Goal: Information Seeking & Learning: Find specific fact

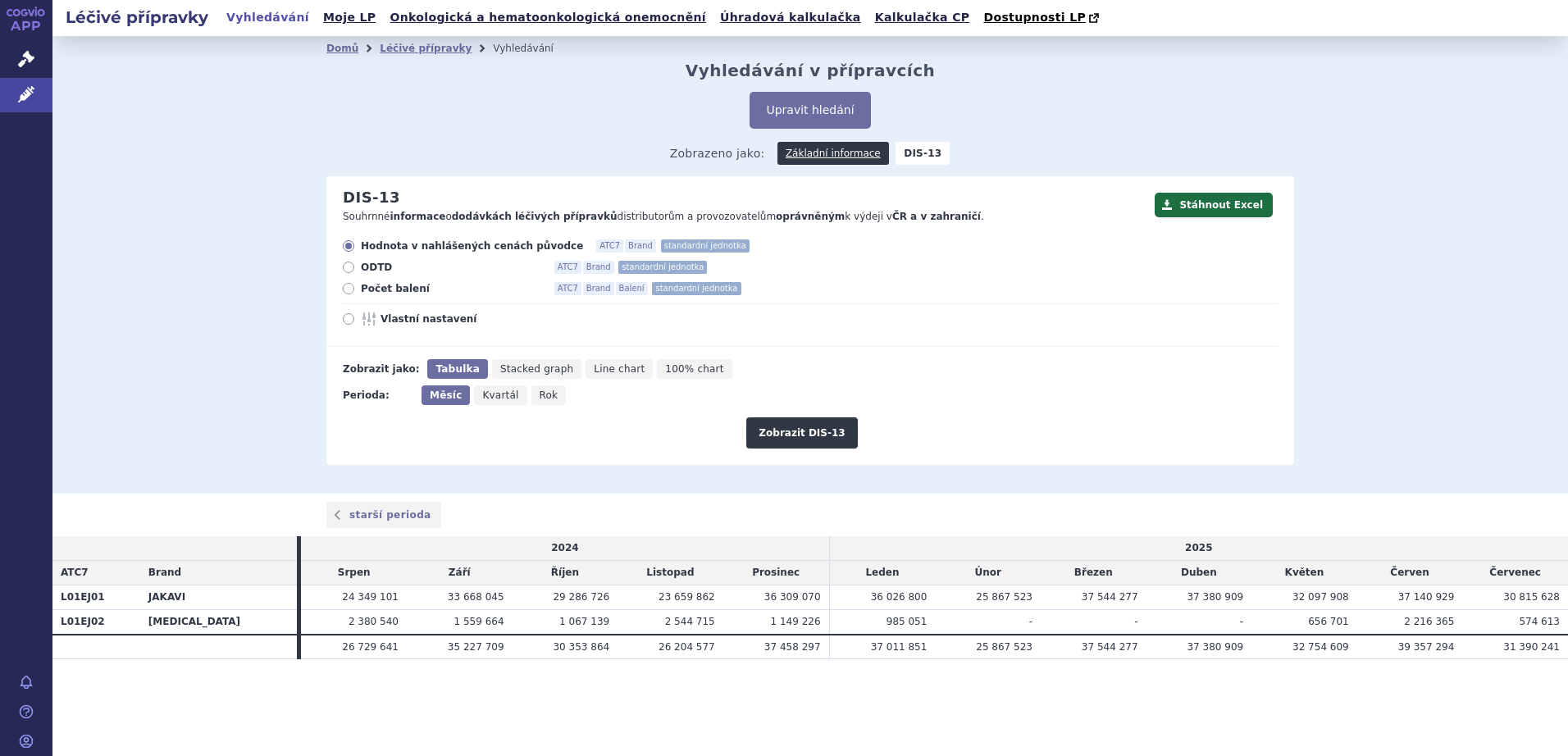
drag, startPoint x: 914, startPoint y: 369, endPoint x: 1451, endPoint y: 312, distance: 540.0
click at [914, 370] on div "Zobrazit jako: Tabulka Stacked graph Line chart 100% chart" at bounding box center [802, 368] width 952 height 19
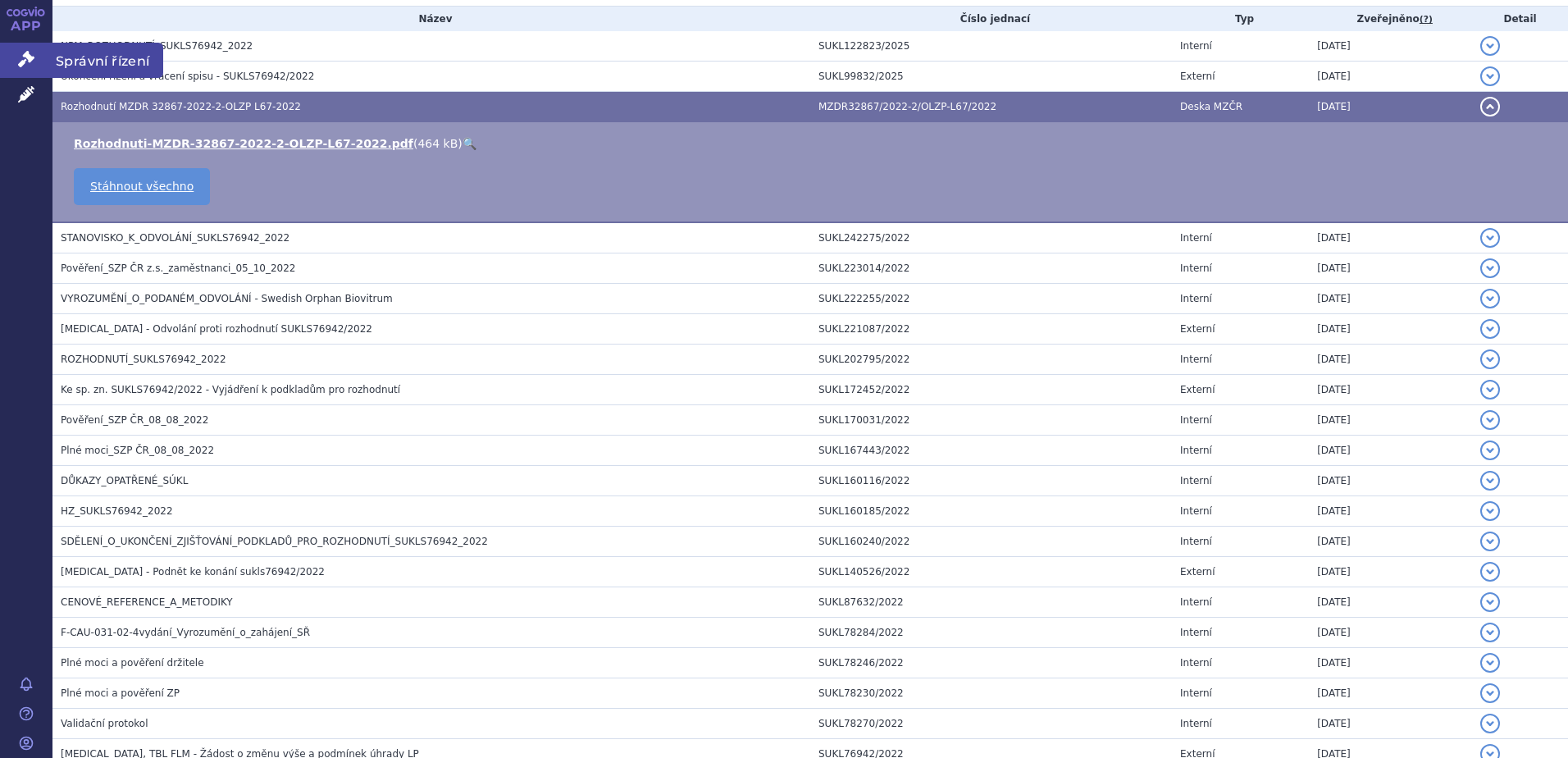
scroll to position [371, 0]
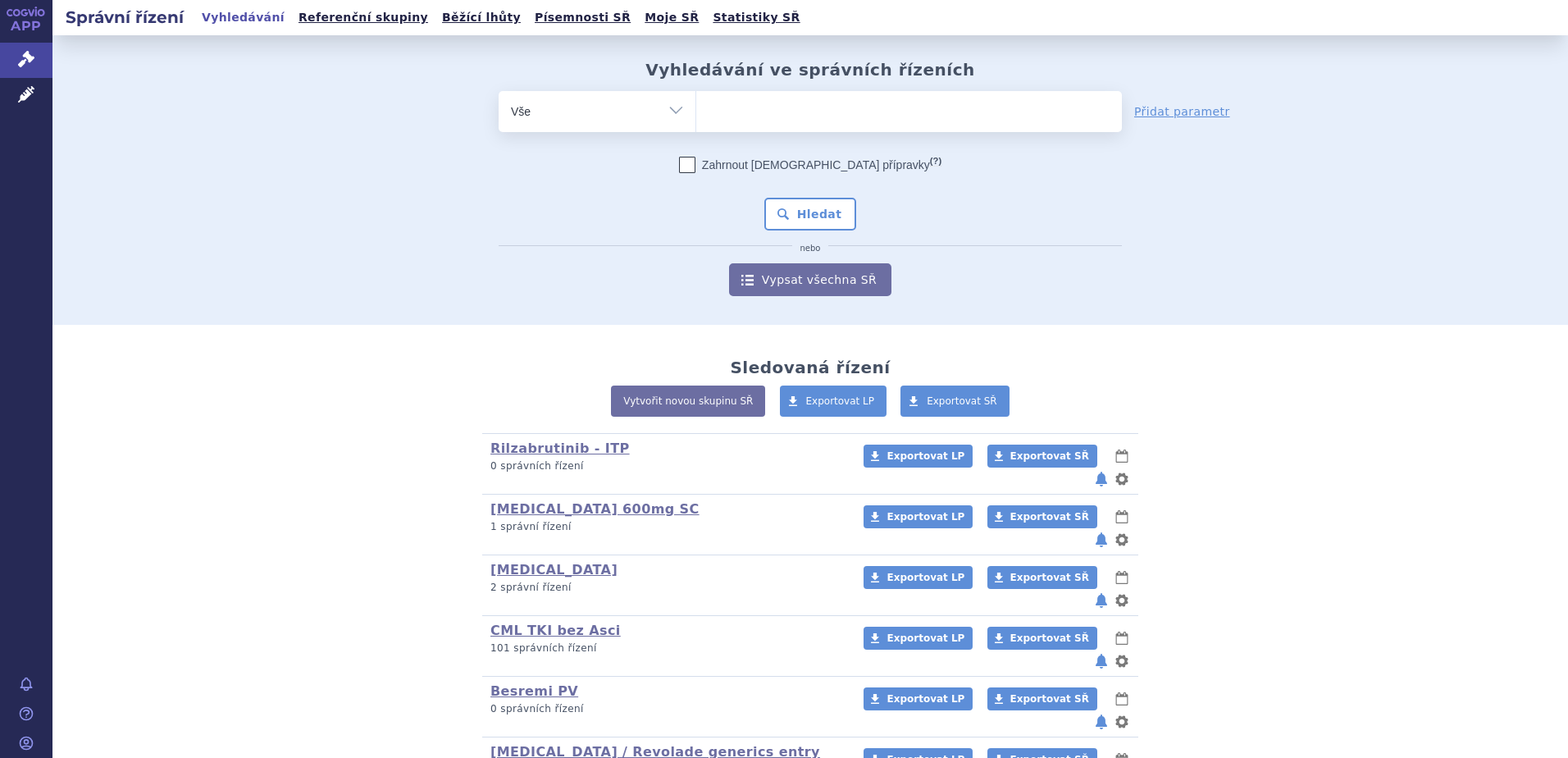
click at [790, 112] on ul at bounding box center [908, 107] width 425 height 34
click at [696, 112] on select at bounding box center [695, 110] width 1 height 41
type input "sc"
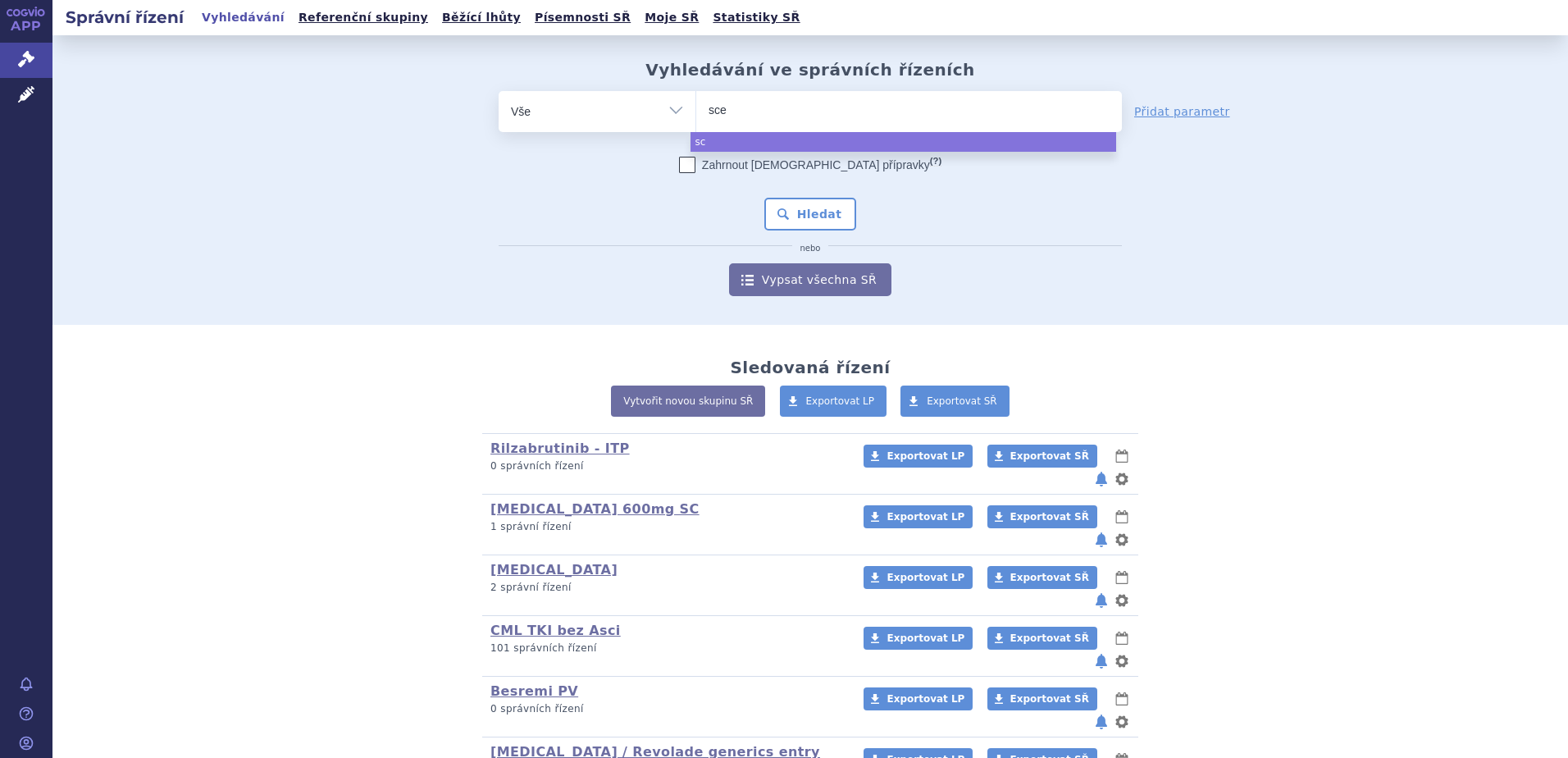
type input "scem"
type input "scemb"
type input "scemblix"
select select "scemblix"
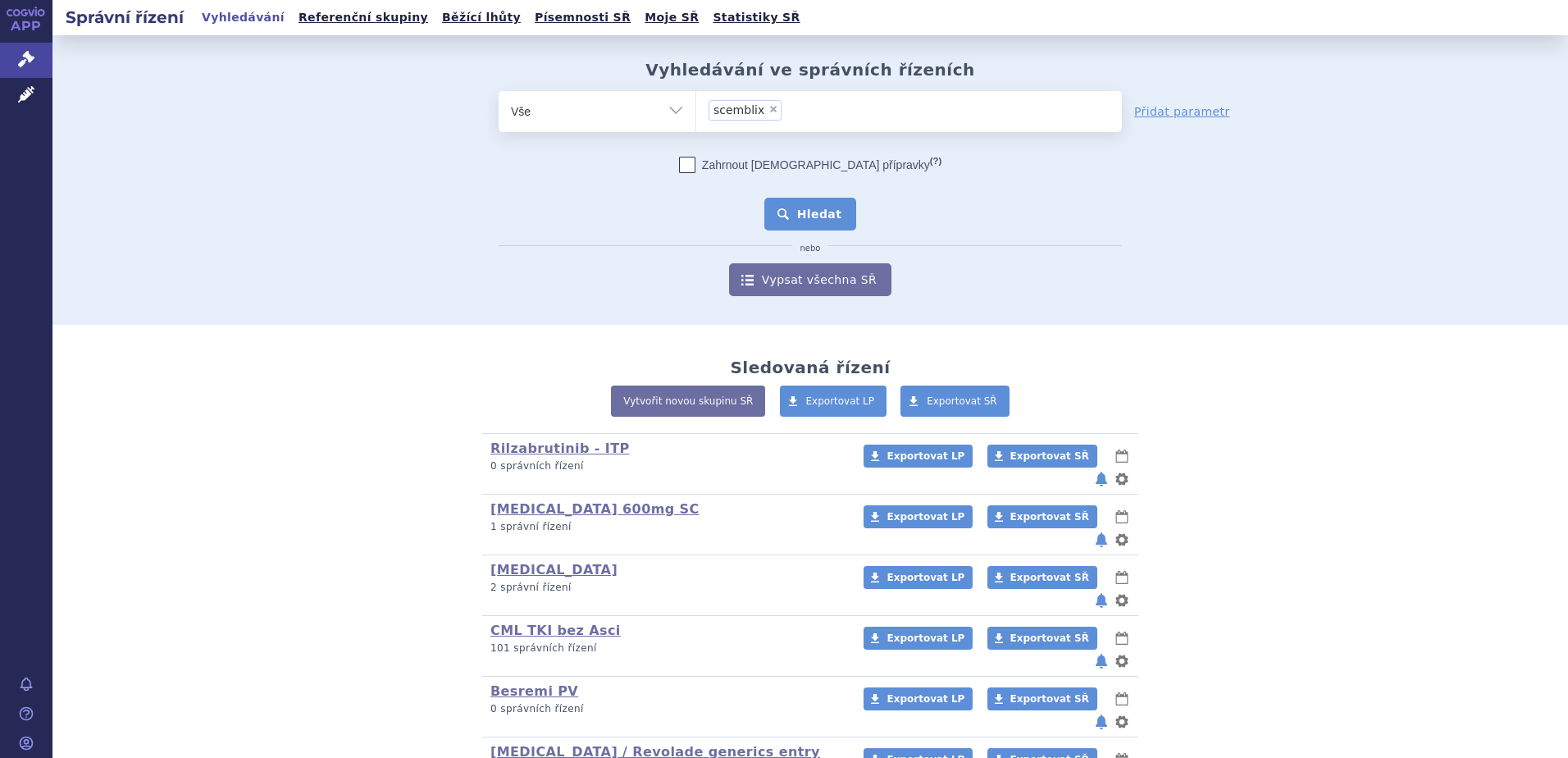
click at [823, 205] on button "Hledat" at bounding box center [810, 214] width 93 height 33
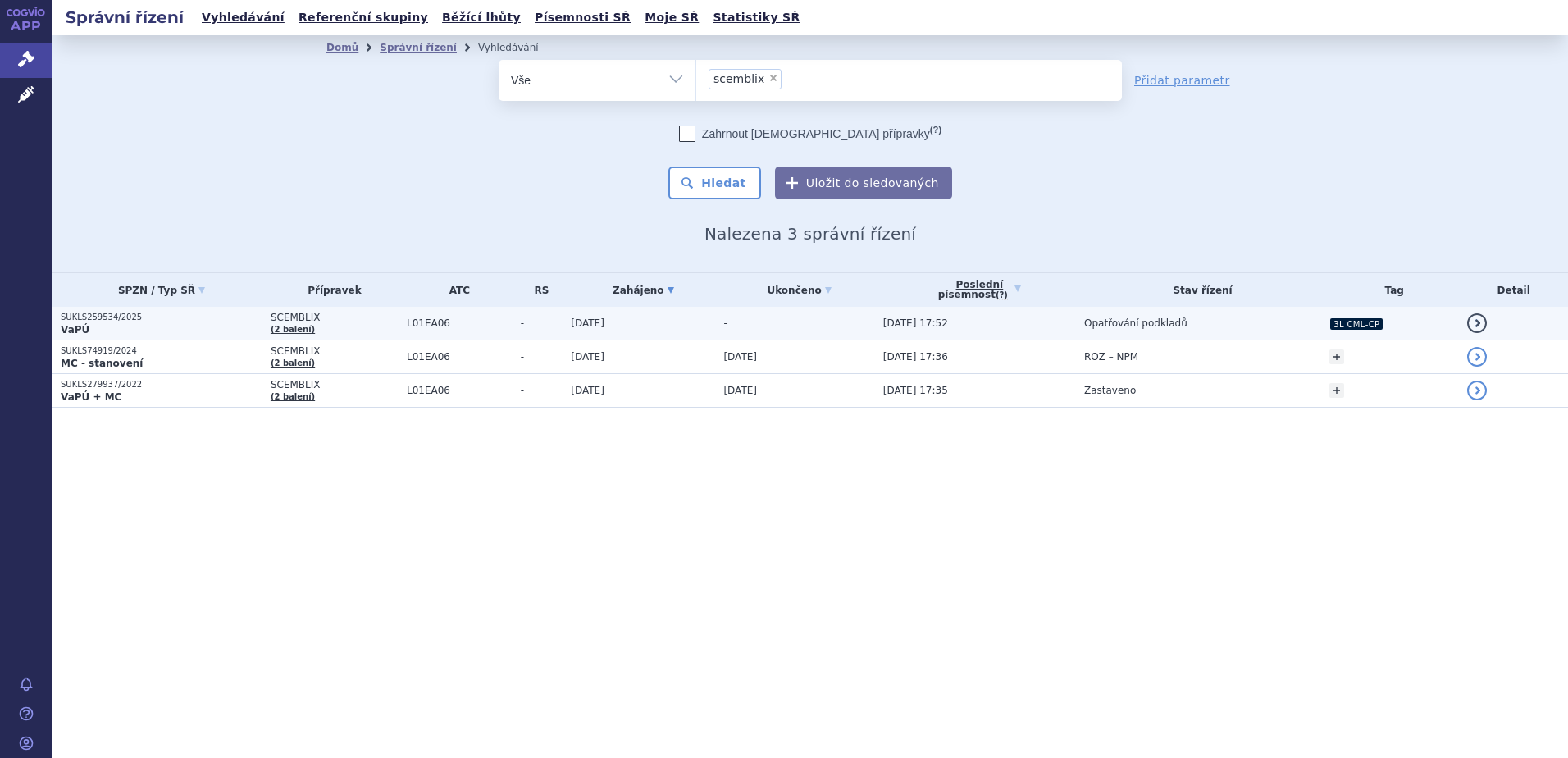
click at [513, 327] on td "-" at bounding box center [537, 323] width 50 height 34
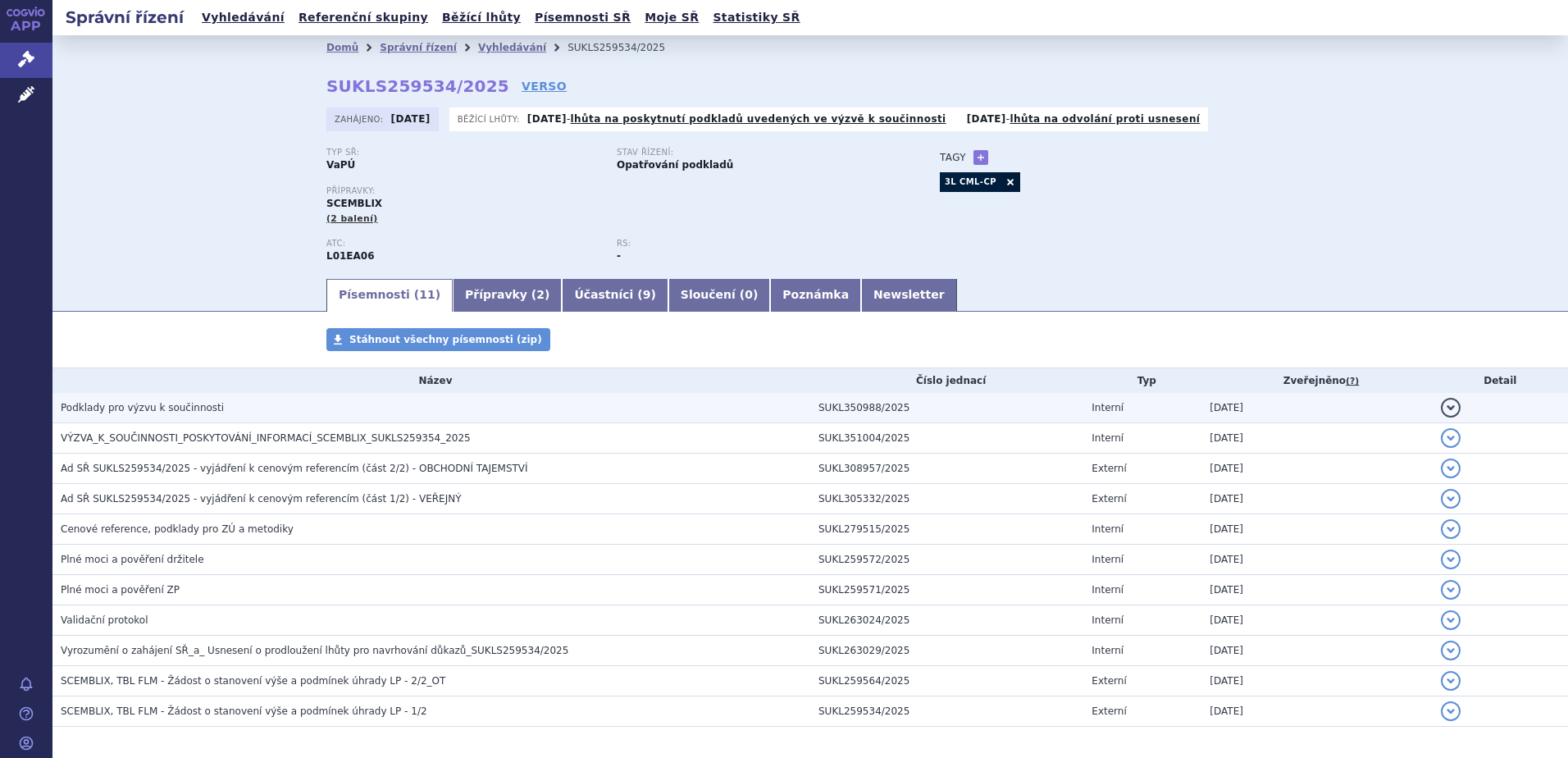
click at [502, 416] on h3 "Podklady pro výzvu k součinnosti" at bounding box center [435, 408] width 750 height 17
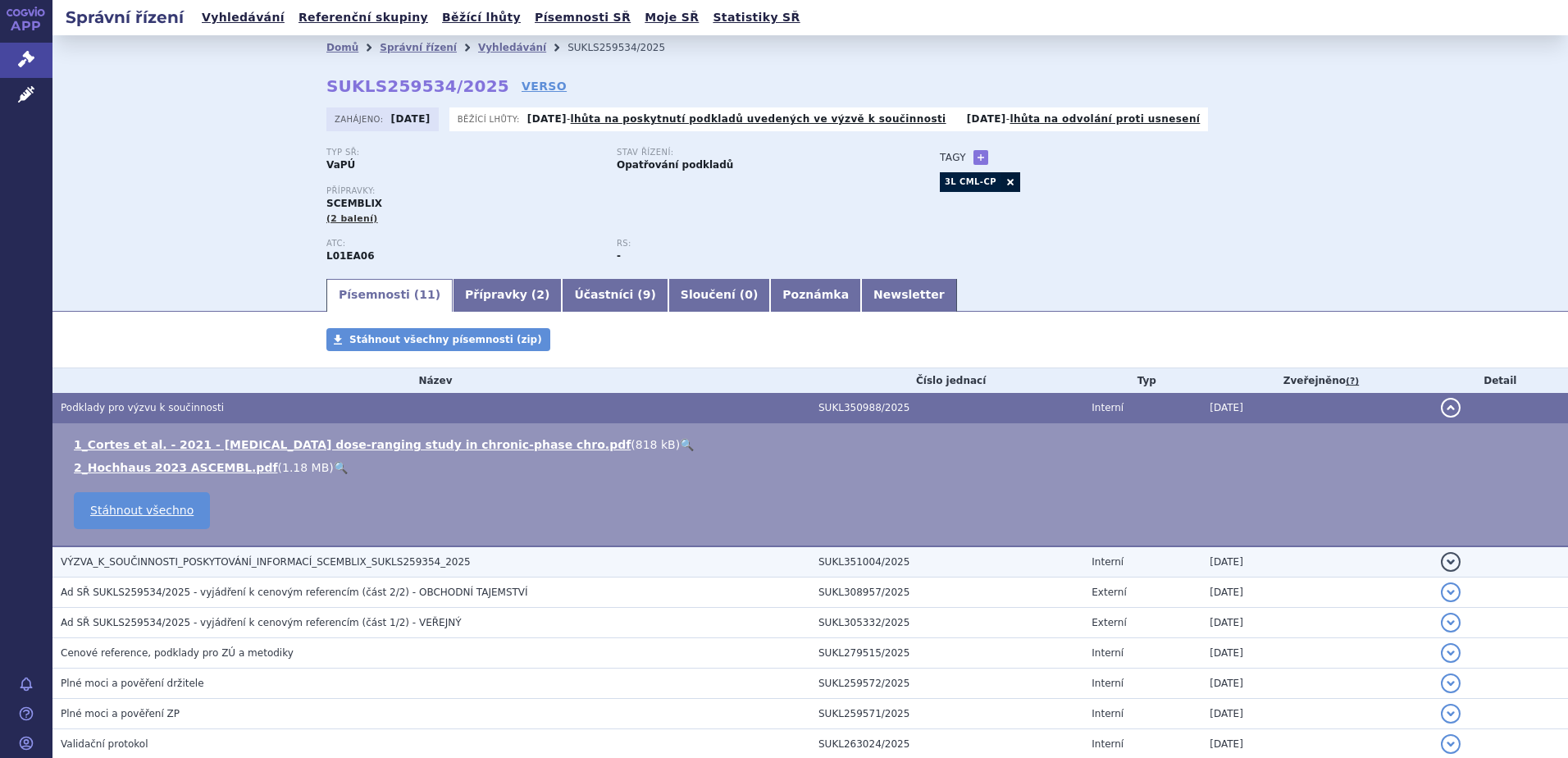
click at [496, 560] on h3 "VÝZVA_K_SOUČINNOSTI_POSKYTOVÁNÍ_INFORMACÍ_SCEMBLIX_SUKLS259354_2025" at bounding box center [435, 562] width 750 height 17
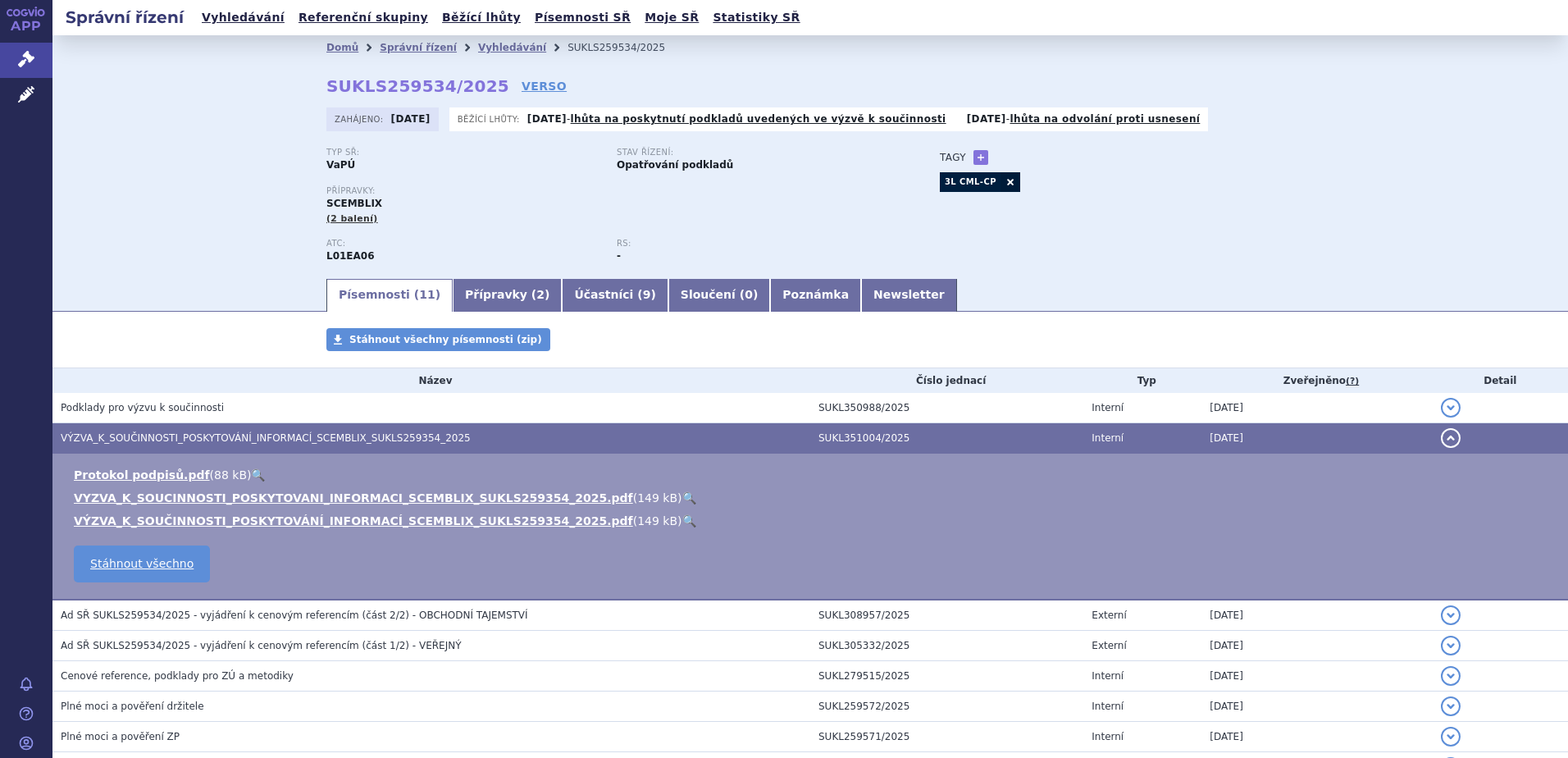
click at [682, 496] on link "🔍" at bounding box center [689, 498] width 14 height 13
